Goal: Task Accomplishment & Management: Manage account settings

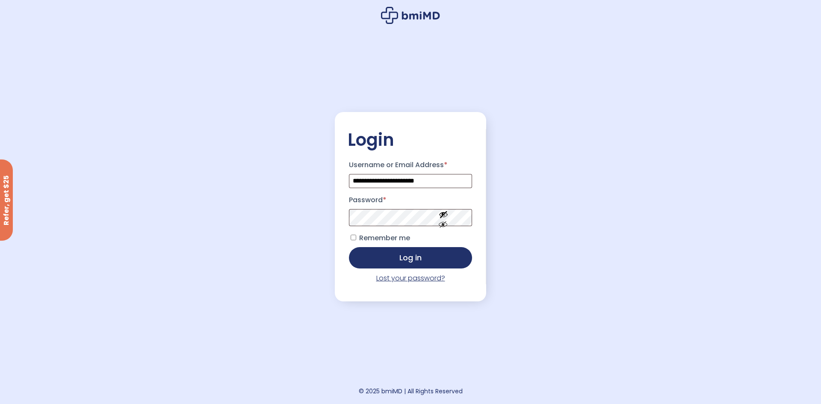
click at [417, 279] on link "Lost your password?" at bounding box center [410, 278] width 69 height 10
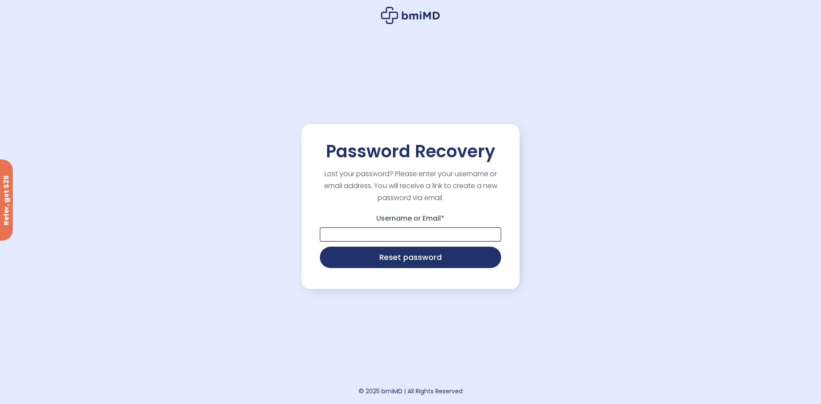
click at [403, 234] on input "Username or Email *" at bounding box center [410, 234] width 181 height 14
drag, startPoint x: 419, startPoint y: 234, endPoint x: 380, endPoint y: 231, distance: 39.4
click at [380, 231] on input "**********" at bounding box center [410, 234] width 181 height 14
type input "**********"
click at [320, 247] on button "Reset password" at bounding box center [410, 257] width 181 height 21
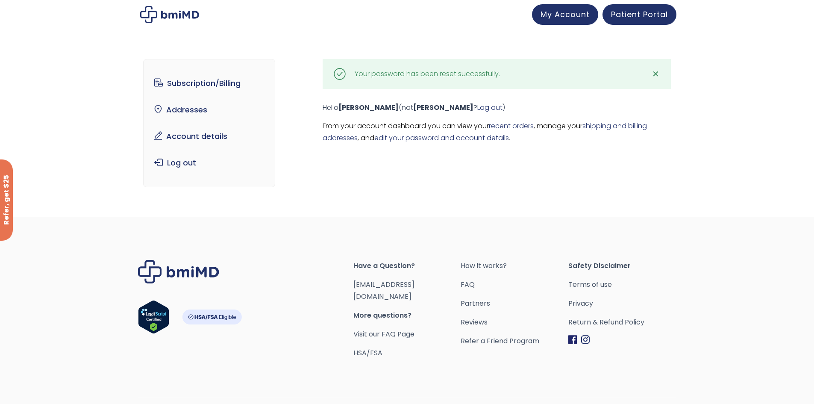
click at [729, 151] on div "Subscription/Billing bmiRewards Addresses Account details Submit a Review Log o…" at bounding box center [407, 129] width 814 height 175
click at [185, 78] on link "Subscription/Billing" at bounding box center [209, 83] width 118 height 18
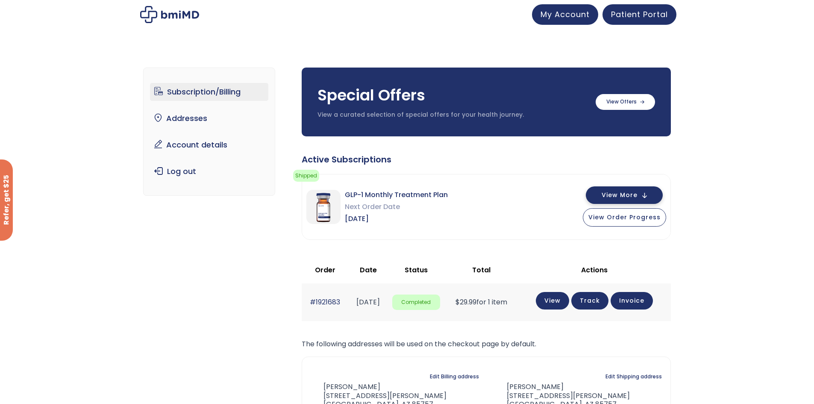
click at [645, 197] on button "View More" at bounding box center [624, 195] width 77 height 18
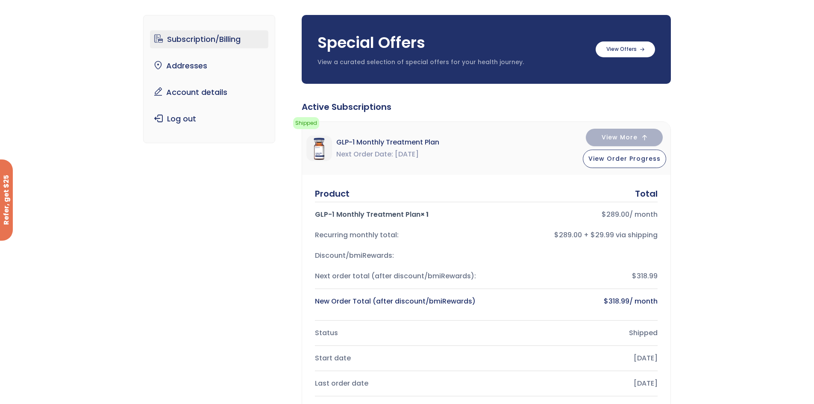
scroll to position [214, 0]
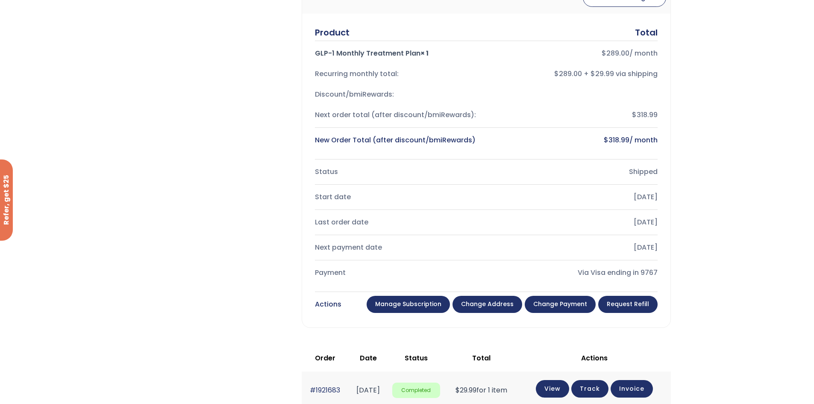
click at [394, 302] on link "Manage Subscription" at bounding box center [408, 304] width 83 height 17
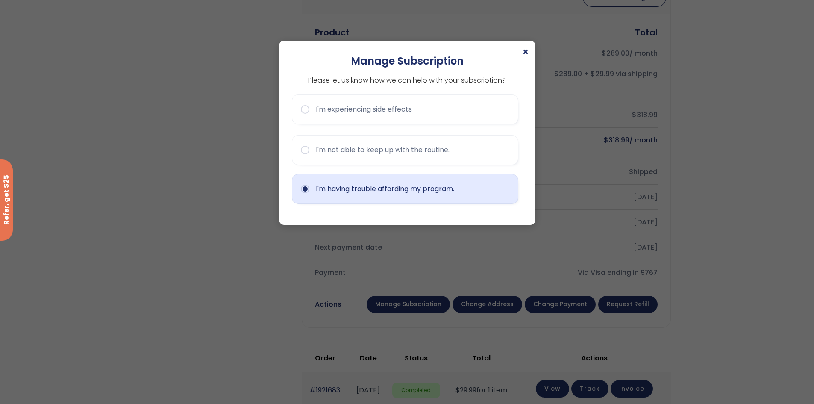
click at [328, 187] on button "I'm having trouble affording my program." at bounding box center [405, 189] width 227 height 30
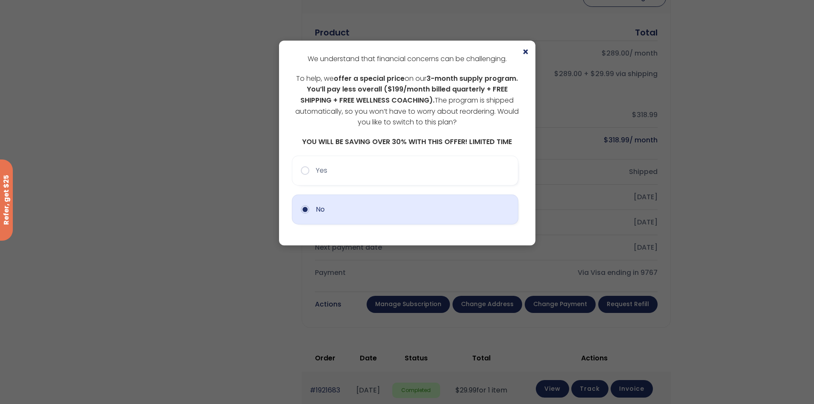
click at [410, 215] on button "No" at bounding box center [405, 209] width 227 height 30
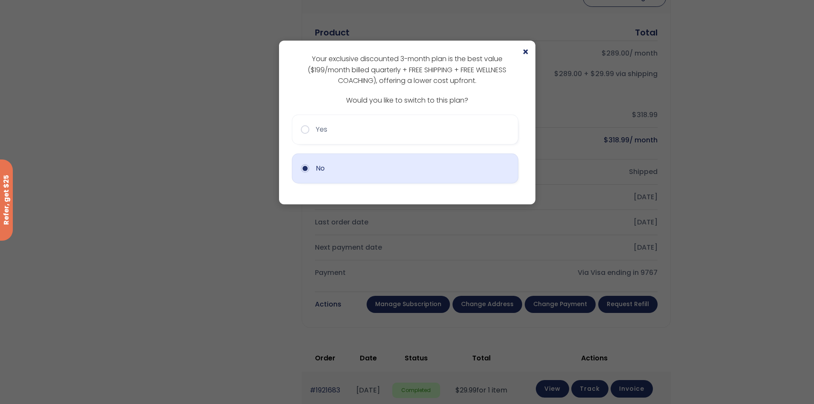
click at [371, 174] on button "No" at bounding box center [405, 168] width 227 height 30
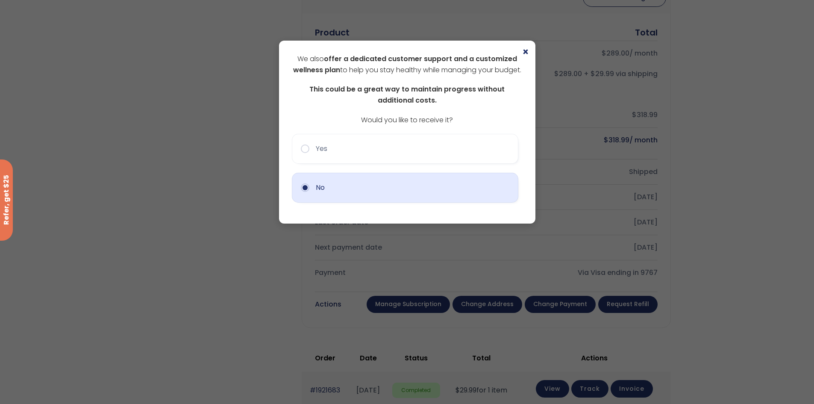
click at [360, 200] on button "No" at bounding box center [405, 188] width 227 height 30
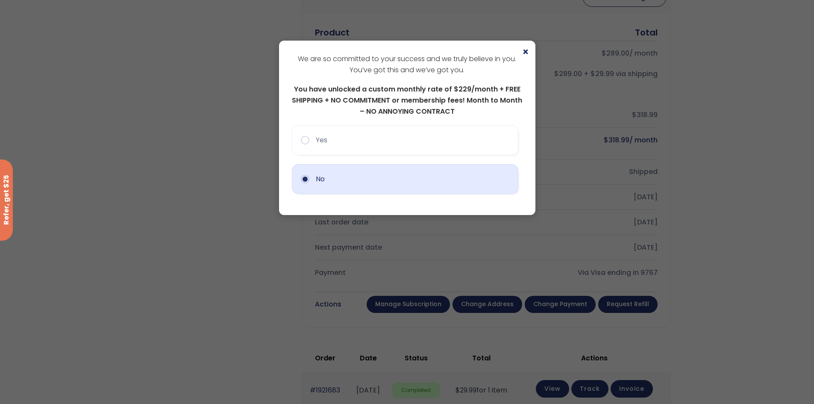
click at [358, 178] on button "No" at bounding box center [405, 179] width 227 height 30
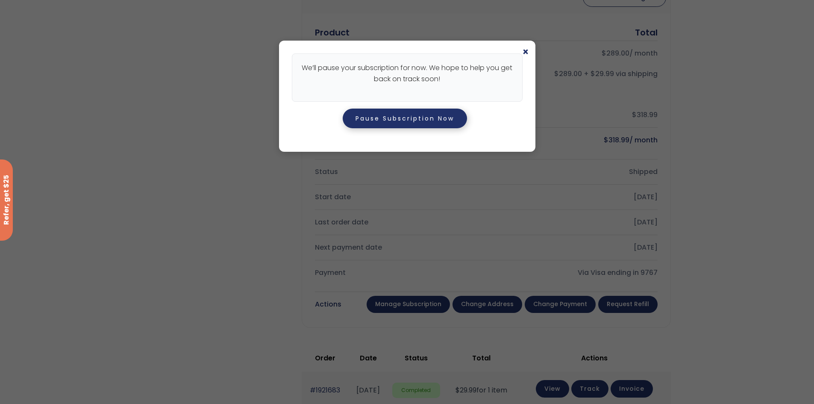
click at [389, 121] on button "Pause Subscription Now" at bounding box center [405, 119] width 124 height 20
click at [436, 121] on button "Pause Subscription Now" at bounding box center [405, 119] width 124 height 20
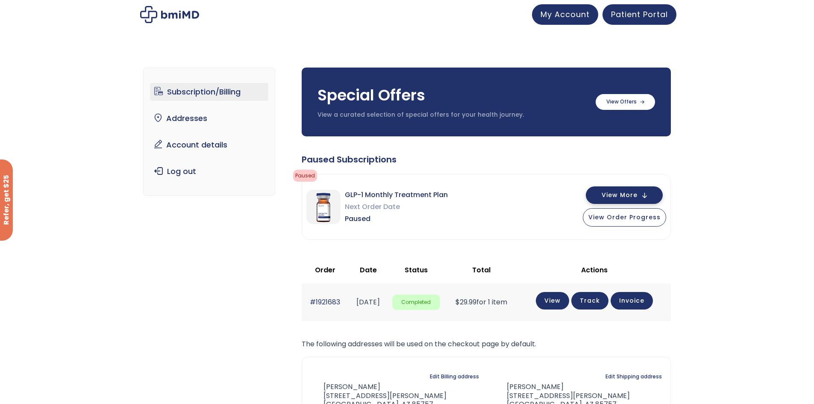
click at [643, 198] on button "View More" at bounding box center [624, 195] width 77 height 18
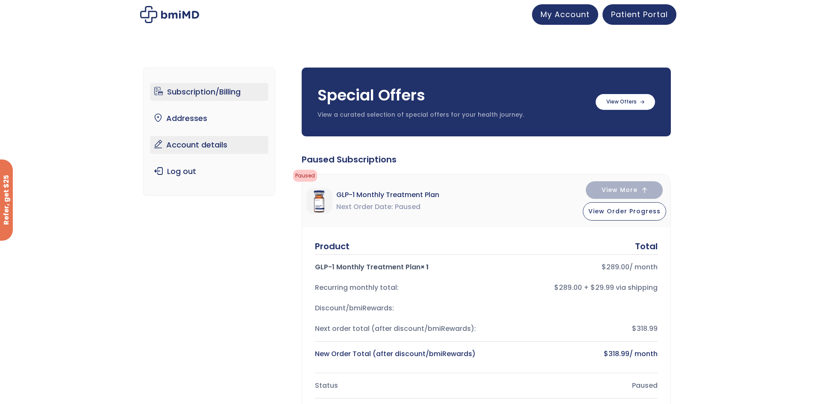
click at [206, 141] on link "Account details" at bounding box center [209, 145] width 118 height 18
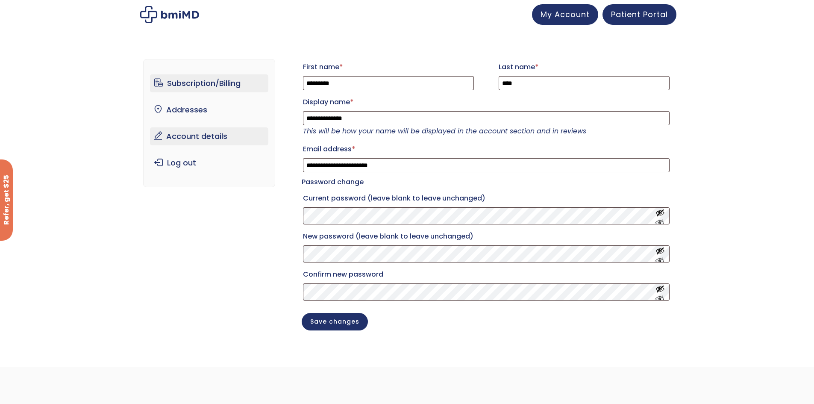
click at [212, 84] on link "Subscription/Billing" at bounding box center [209, 83] width 118 height 18
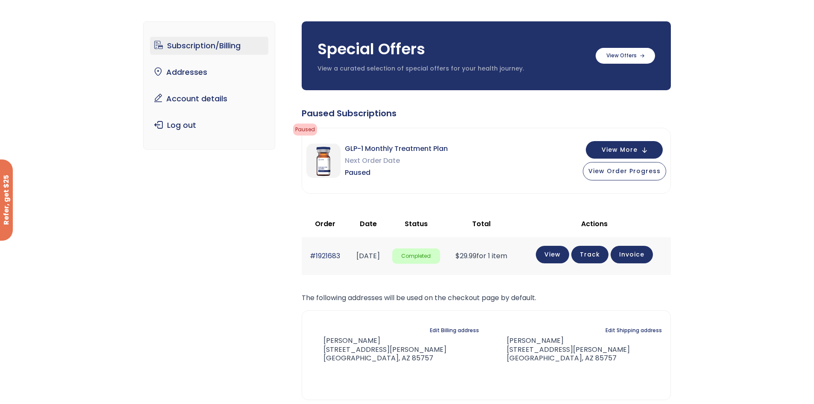
scroll to position [43, 0]
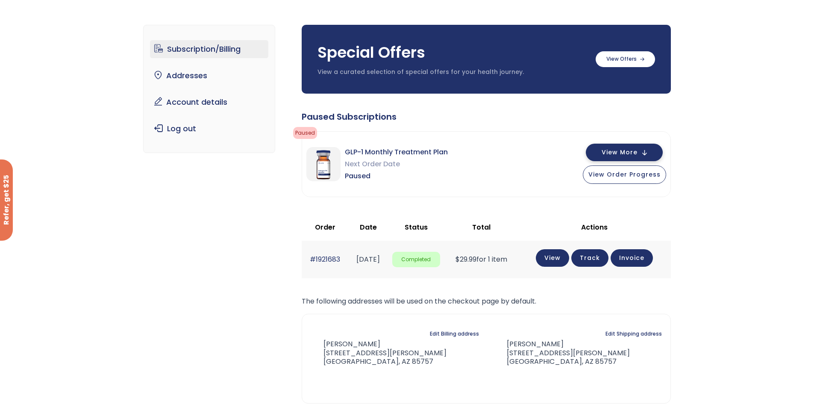
click at [647, 154] on button "View More" at bounding box center [624, 153] width 77 height 18
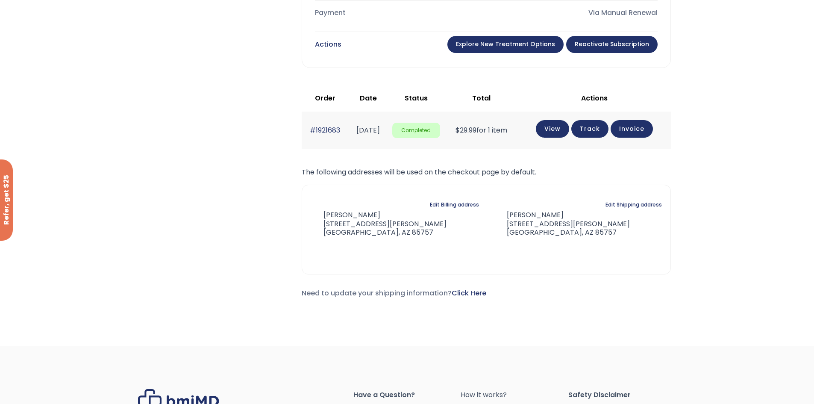
scroll to position [427, 0]
